Goal: Complete application form

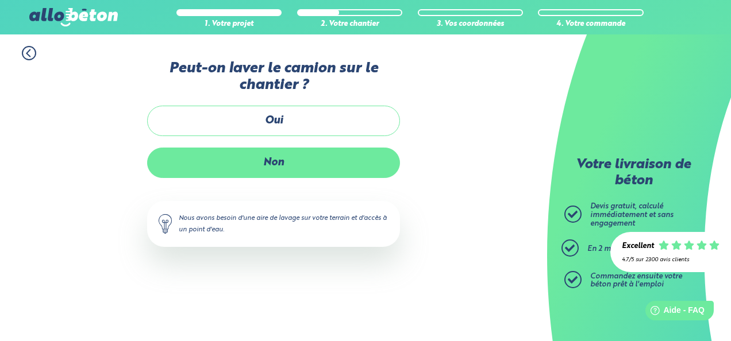
click at [285, 164] on label "Non" at bounding box center [273, 163] width 253 height 30
click at [0, 0] on input "Non" at bounding box center [0, 0] width 0 height 0
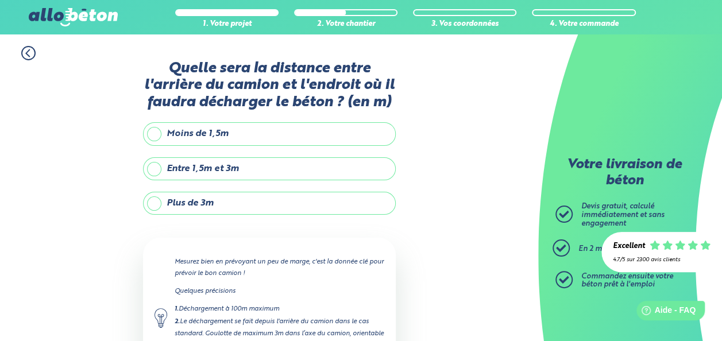
click at [157, 202] on label "Plus de 3m" at bounding box center [269, 203] width 253 height 23
click at [0, 0] on input "Plus de 3m" at bounding box center [0, 0] width 0 height 0
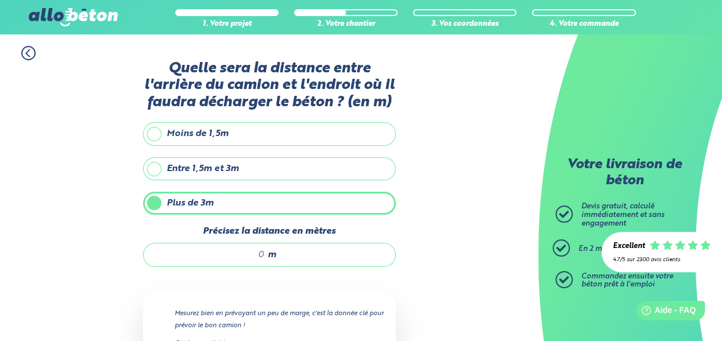
drag, startPoint x: 264, startPoint y: 253, endPoint x: 256, endPoint y: 254, distance: 8.1
click at [256, 254] on input "Précisez la distance en mètres" at bounding box center [210, 254] width 110 height 11
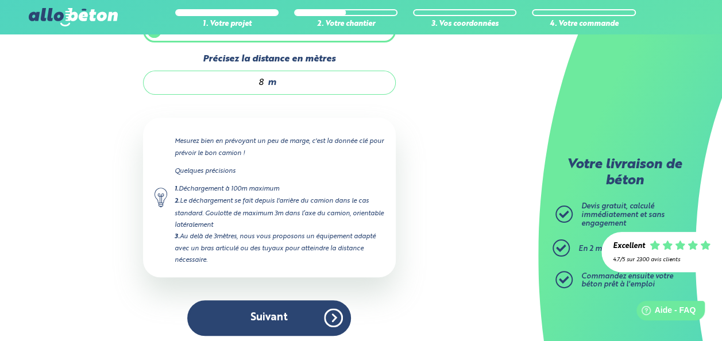
scroll to position [175, 0]
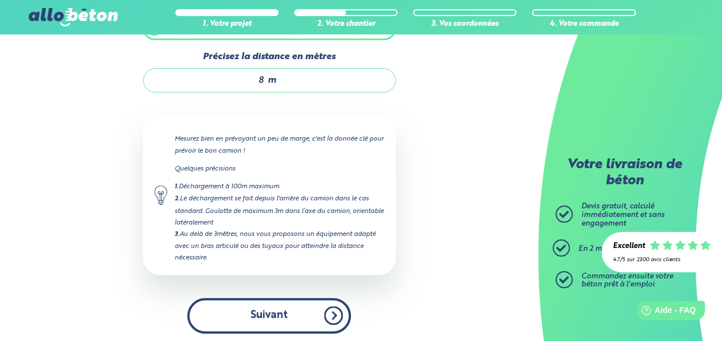
type input "8"
click at [286, 311] on button "Suivant" at bounding box center [269, 315] width 164 height 35
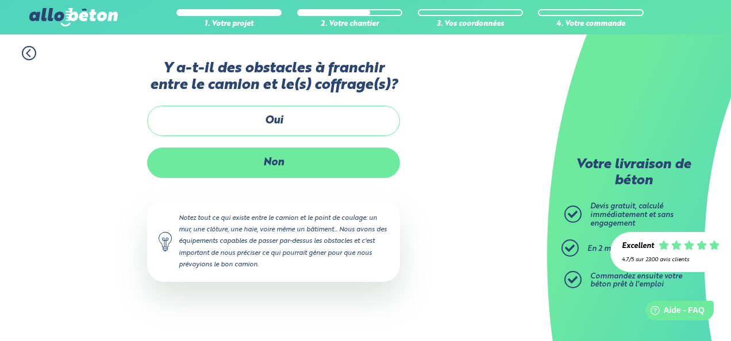
click at [283, 164] on label "Non" at bounding box center [273, 163] width 253 height 30
click at [0, 0] on input "Non" at bounding box center [0, 0] width 0 height 0
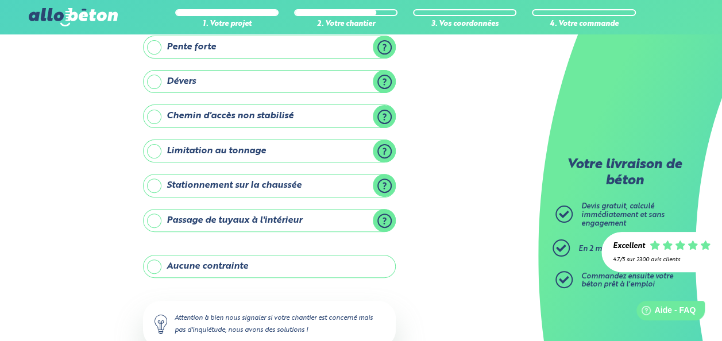
scroll to position [130, 0]
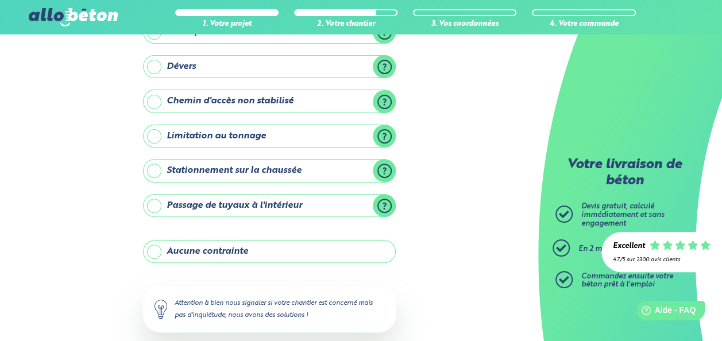
click at [158, 248] on label "Aucune contrainte" at bounding box center [269, 251] width 253 height 23
click at [0, 0] on input "Aucune contrainte" at bounding box center [0, 0] width 0 height 0
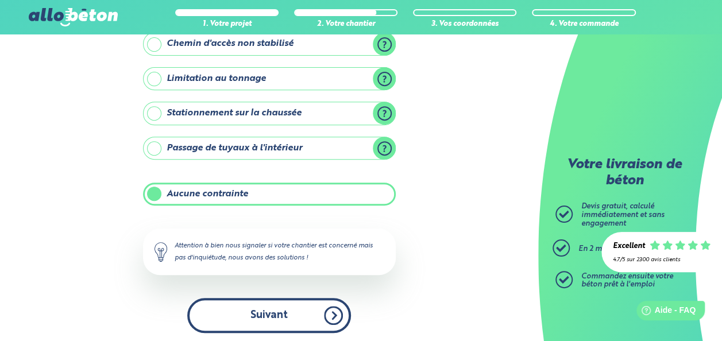
click at [288, 314] on button "Suivant" at bounding box center [269, 315] width 164 height 35
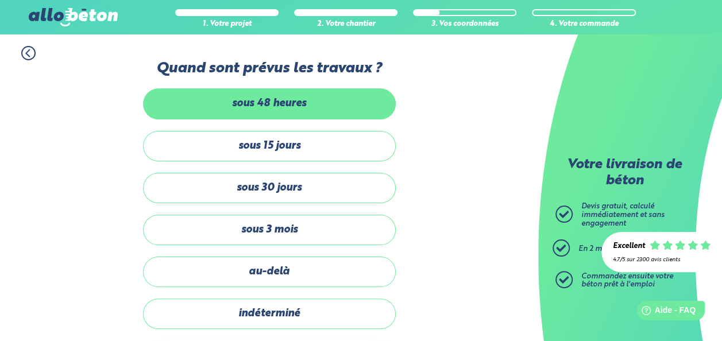
click at [292, 105] on label "sous 48 heures" at bounding box center [269, 103] width 253 height 30
click at [0, 0] on input "sous 48 heures" at bounding box center [0, 0] width 0 height 0
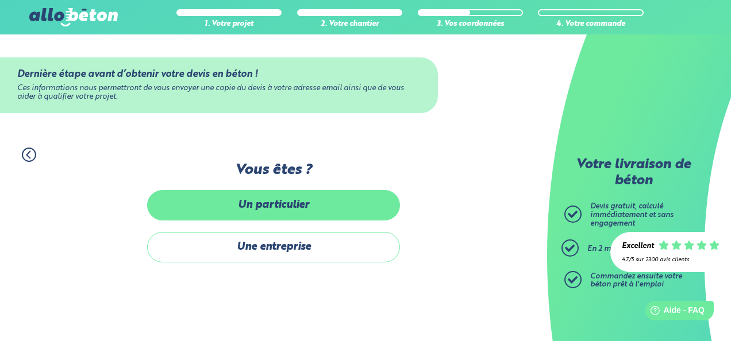
click at [289, 213] on label "Un particulier" at bounding box center [273, 205] width 253 height 30
click at [0, 0] on input "Un particulier" at bounding box center [0, 0] width 0 height 0
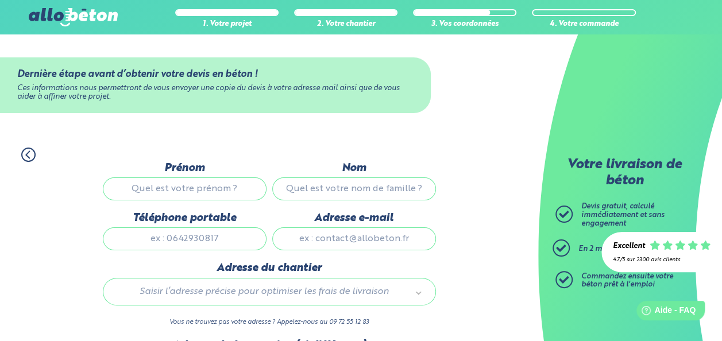
click at [175, 187] on input "Prénom" at bounding box center [185, 188] width 164 height 23
type input "[PERSON_NAME]"
type input "GRASSART"
type input "0695196030"
type input "[PERSON_NAME][EMAIL_ADDRESS][DOMAIN_NAME]"
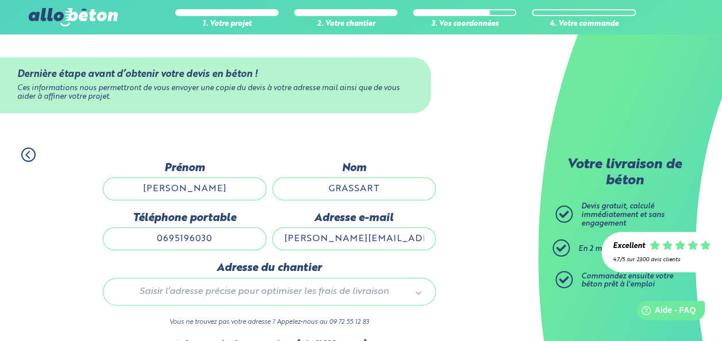
type input "[STREET_ADDRESS][PERSON_NAME]"
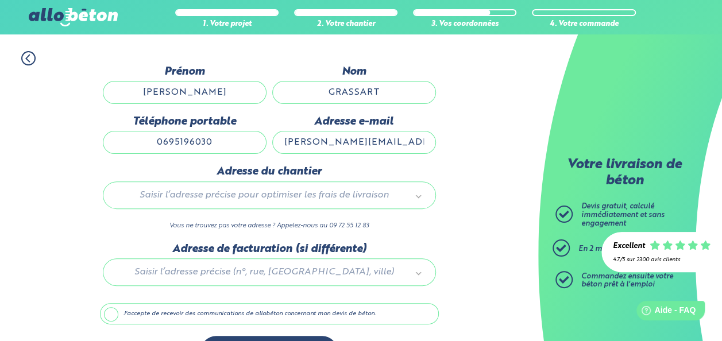
scroll to position [115, 0]
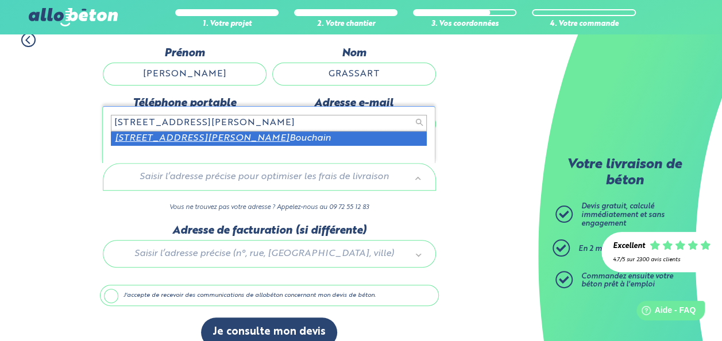
type input "[STREET_ADDRESS][PERSON_NAME]"
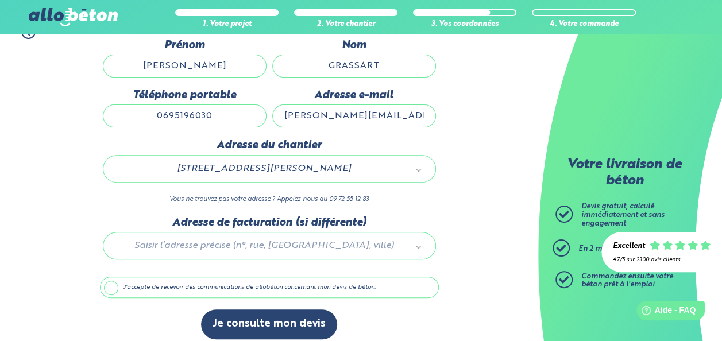
scroll to position [130, 0]
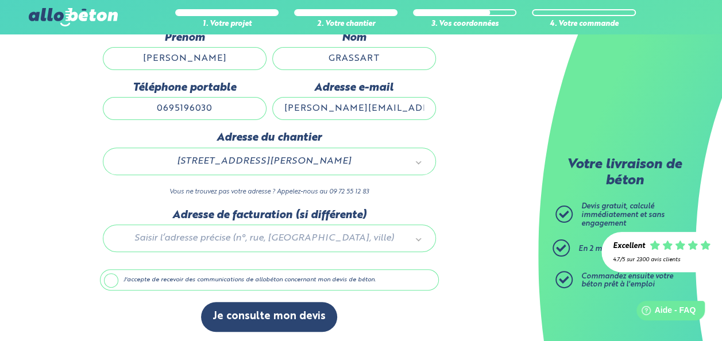
click at [110, 277] on label "J'accepte de recevoir des communications de allobéton concernant mon devis de b…" at bounding box center [269, 280] width 339 height 22
click at [0, 0] on input "J'accepte de recevoir des communications de allobéton concernant mon devis de b…" at bounding box center [0, 0] width 0 height 0
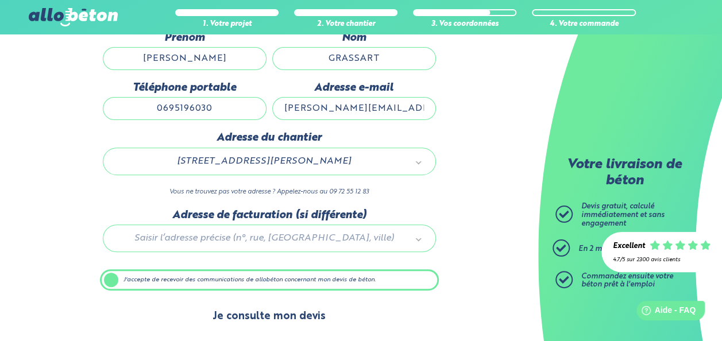
click at [275, 319] on button "Je consulte mon devis" at bounding box center [269, 316] width 136 height 29
